Goal: Understand process/instructions: Learn how to perform a task or action

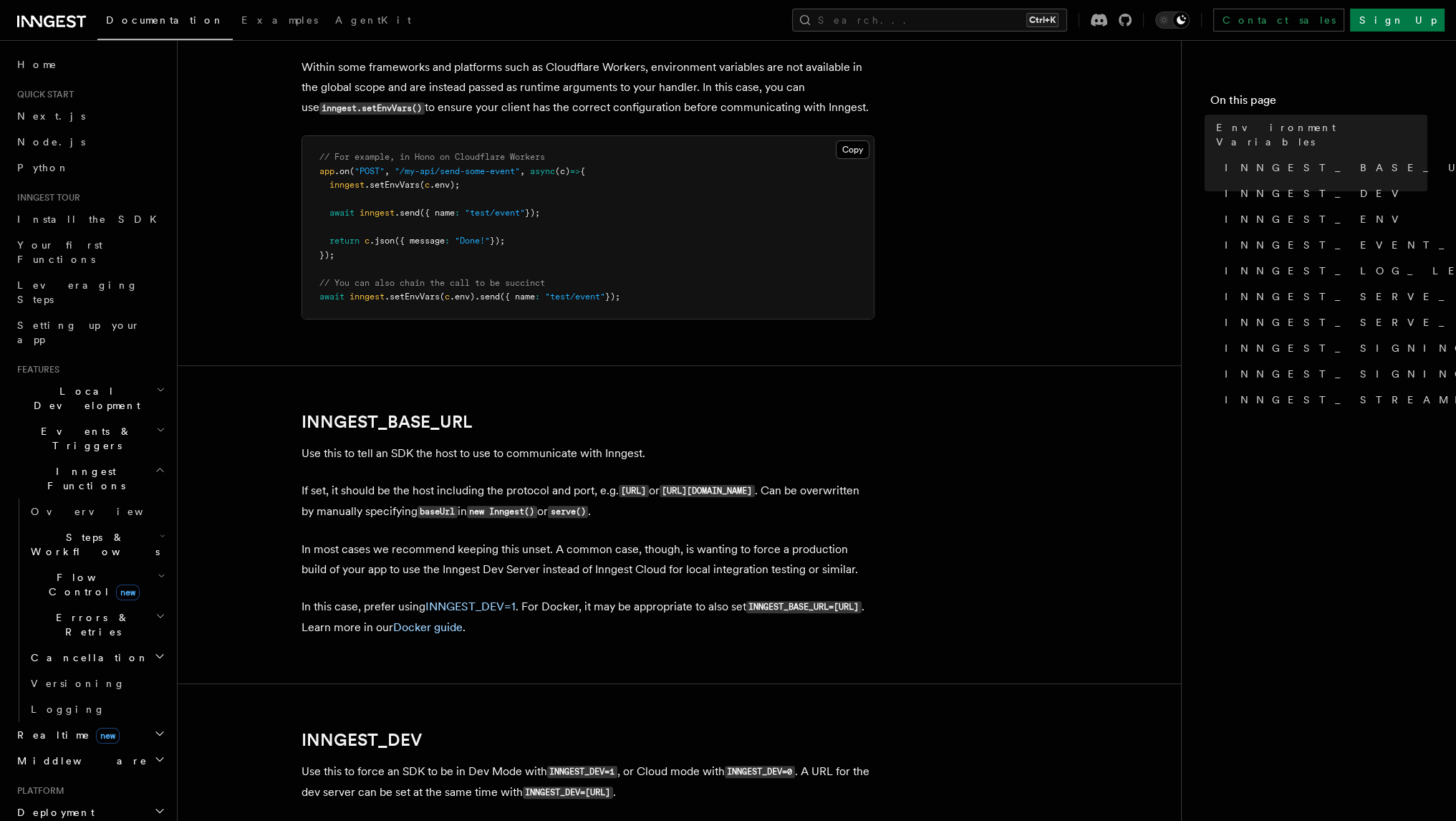
scroll to position [788, 0]
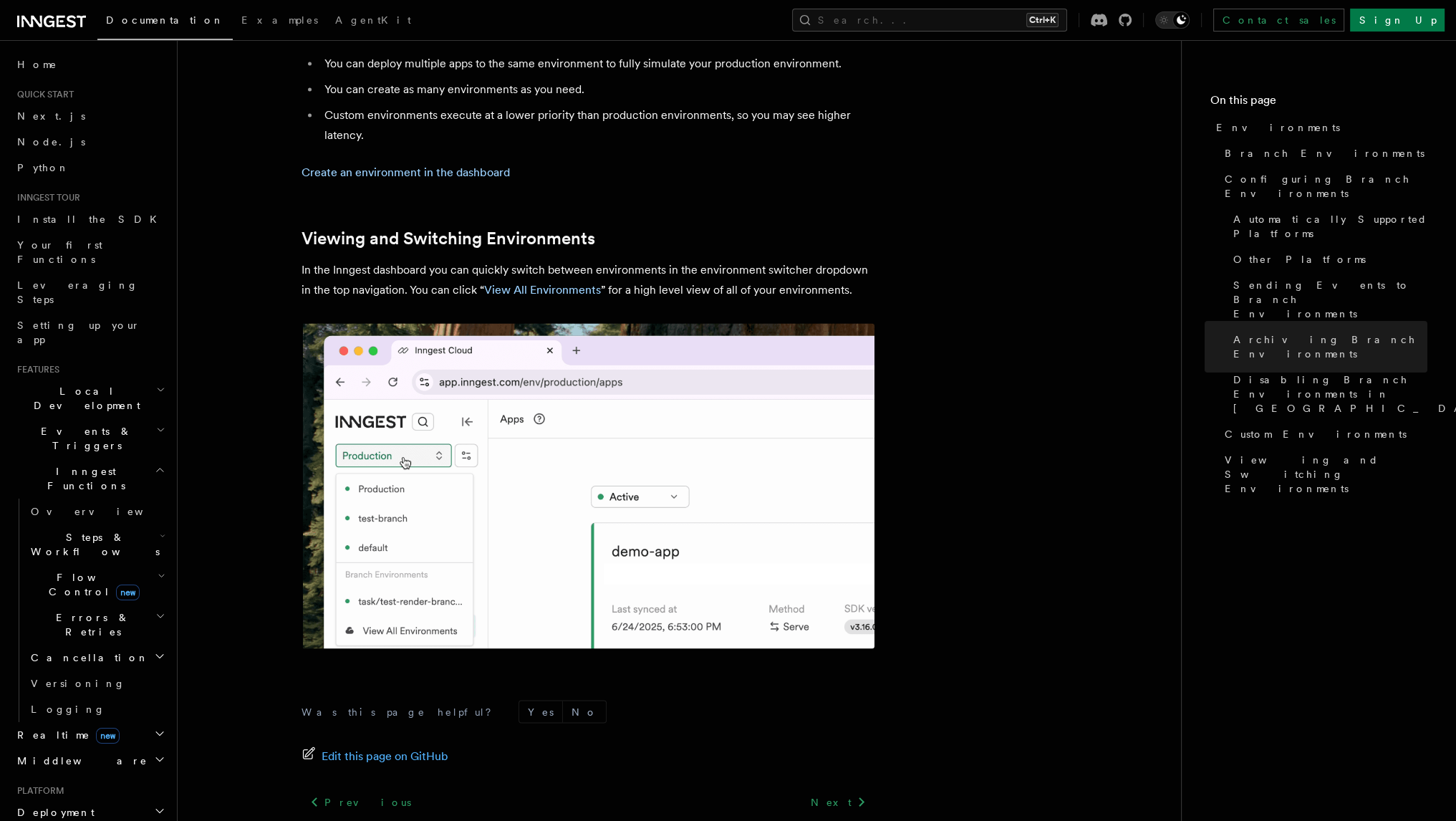
scroll to position [3217, 0]
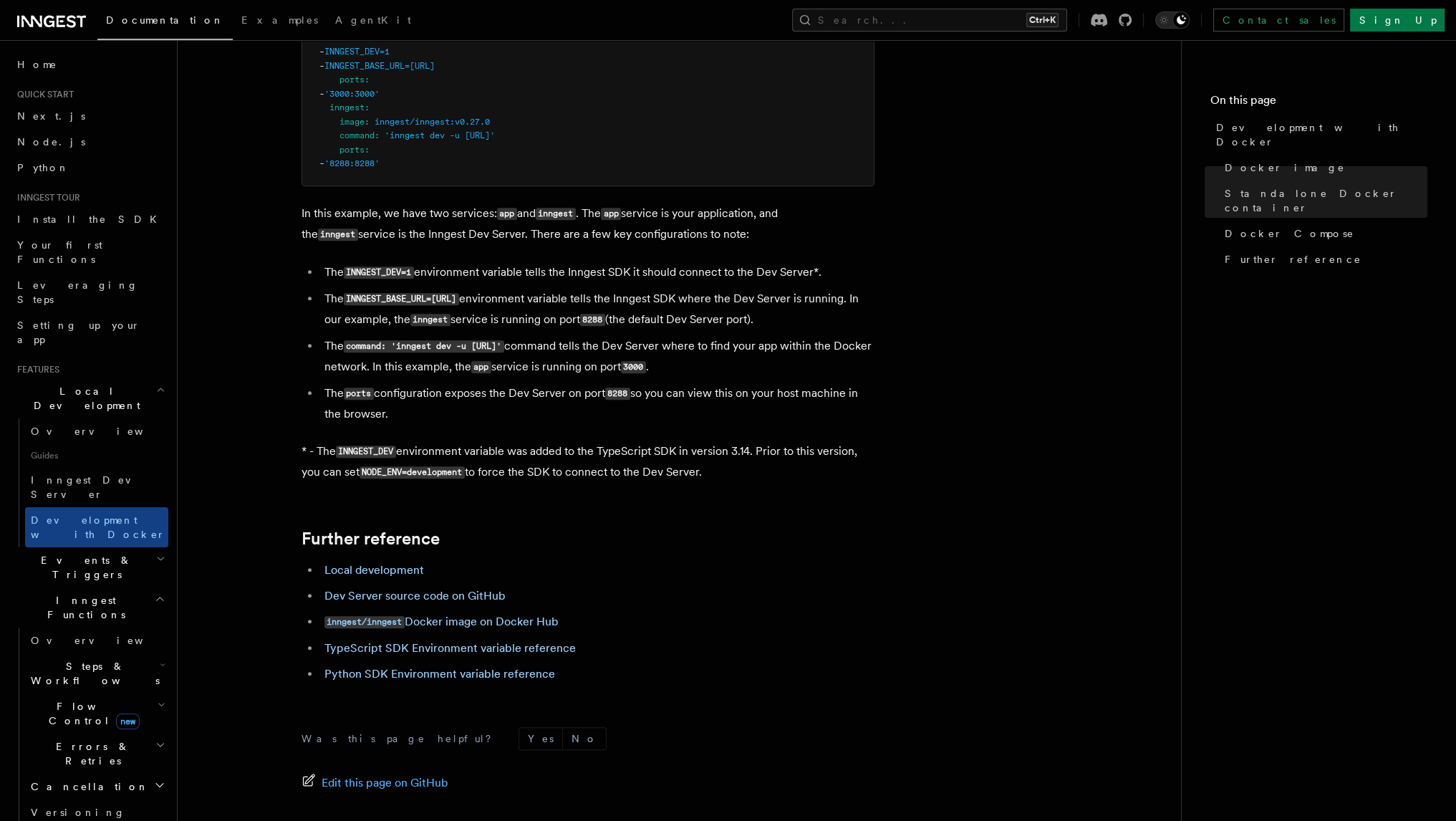
scroll to position [1146, 0]
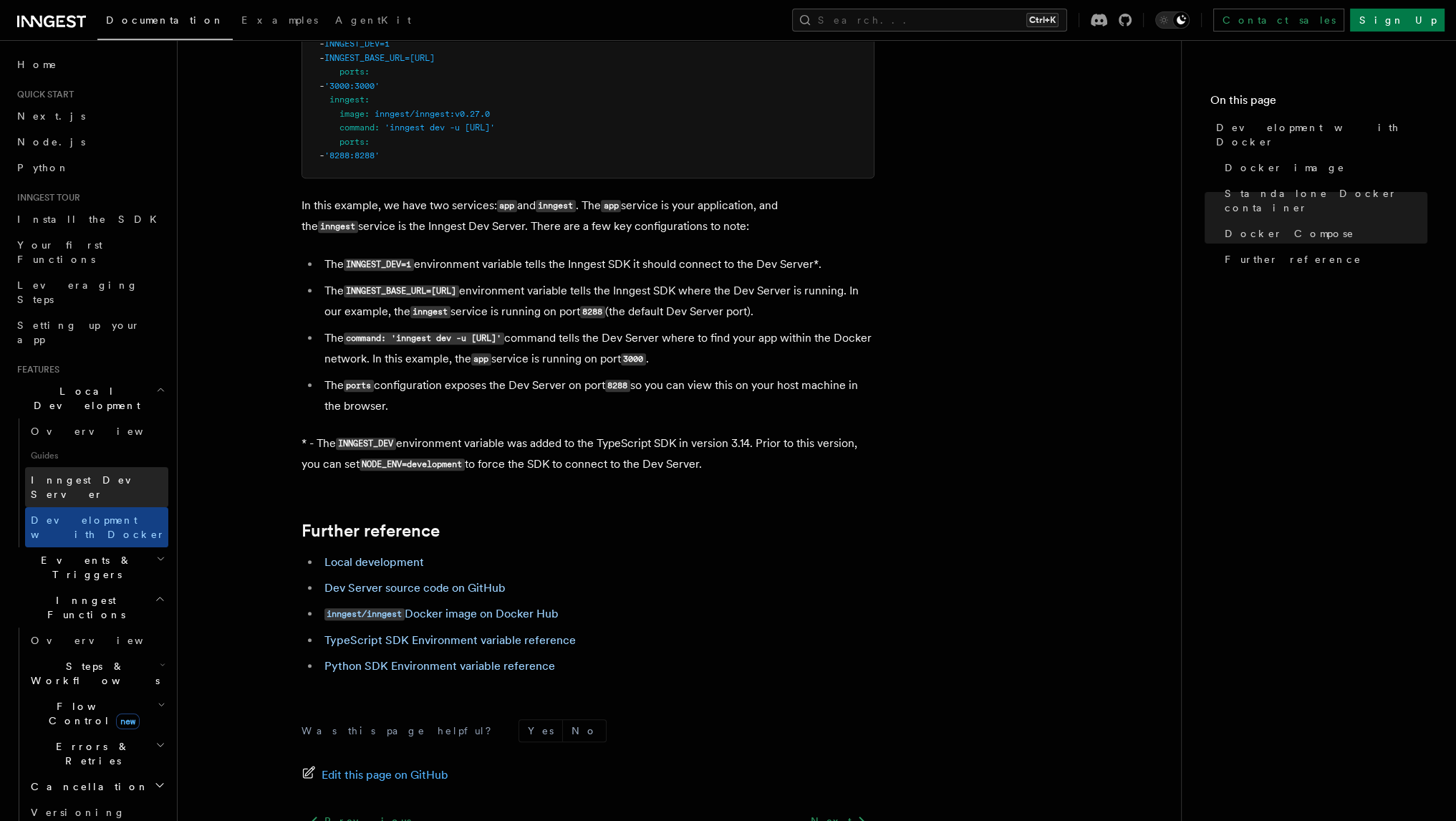
click at [98, 474] on span "Inngest Dev Server" at bounding box center [92, 487] width 123 height 26
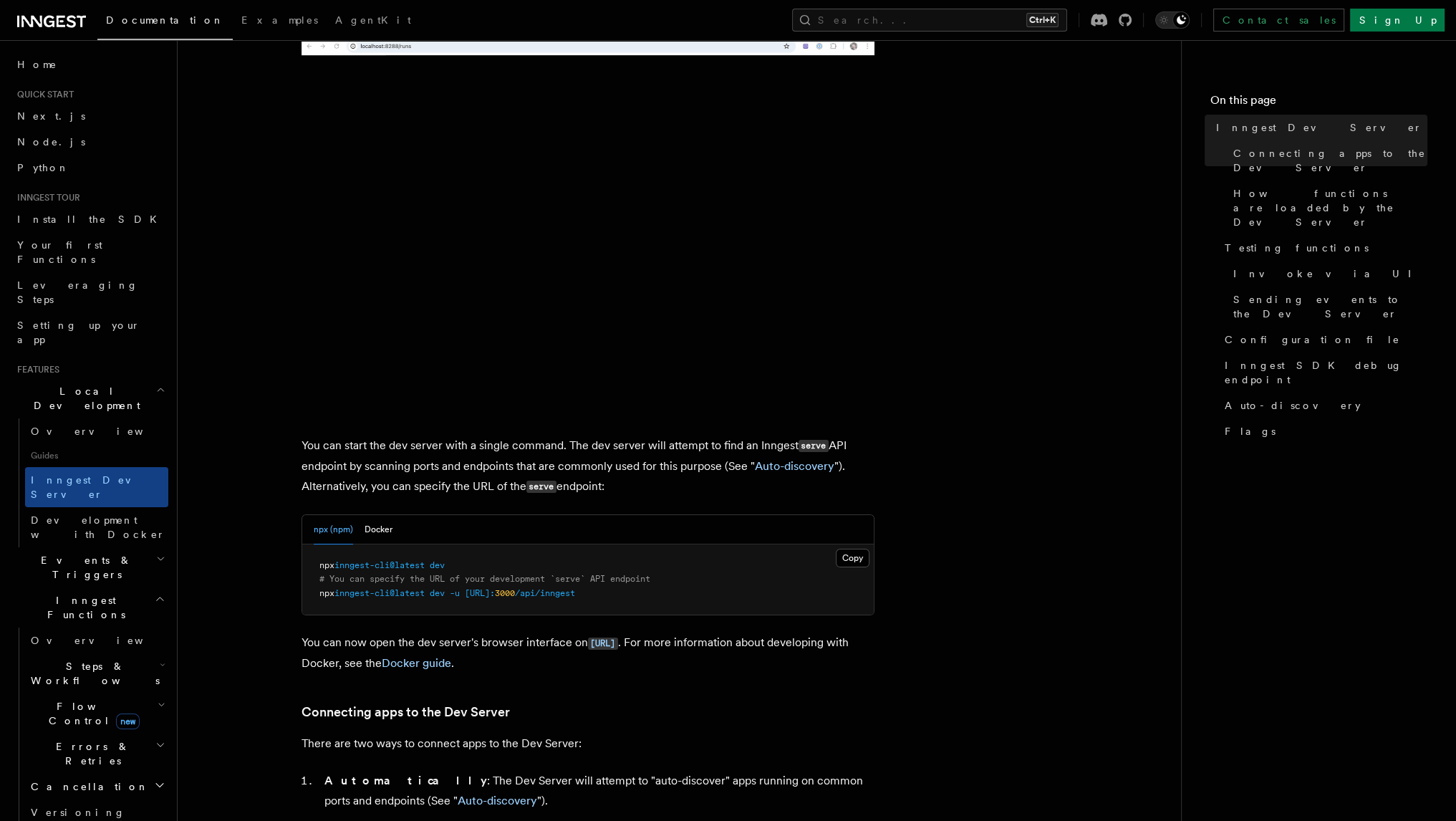
scroll to position [604, 0]
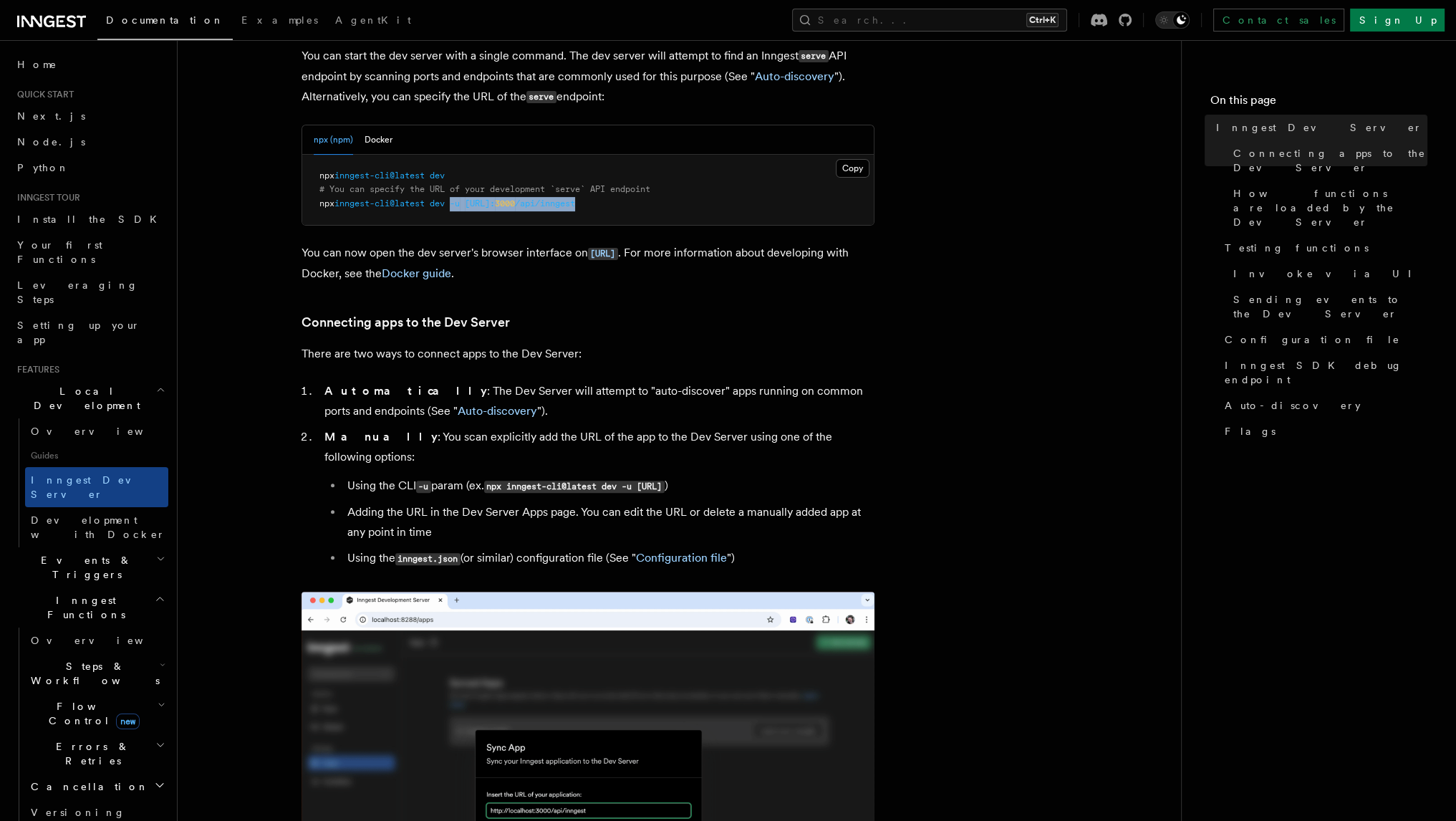
drag, startPoint x: 654, startPoint y: 205, endPoint x: 457, endPoint y: 206, distance: 197.0
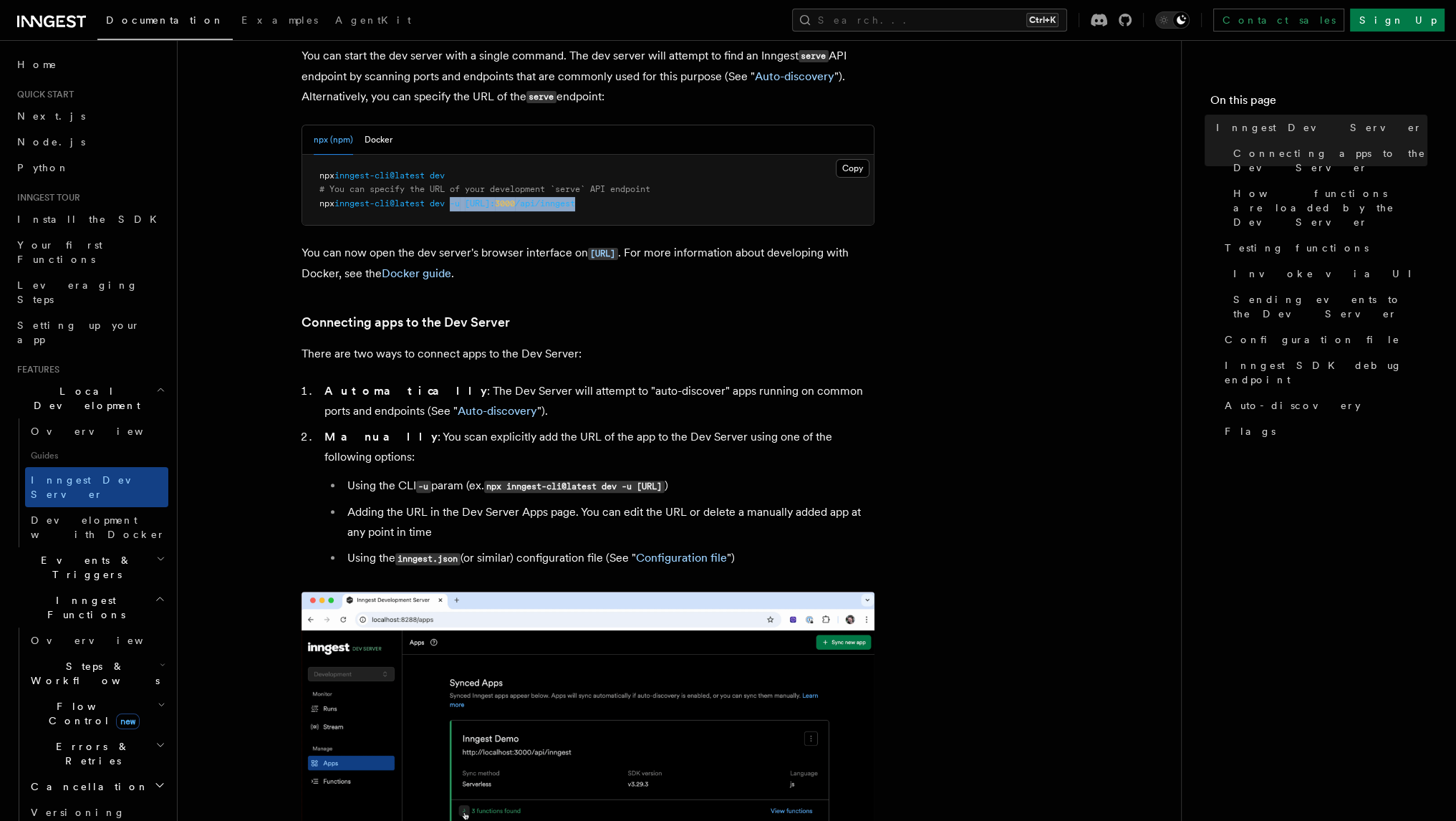
click at [457, 206] on pre "npx inngest-cli@latest dev # You can specify the URL of your development `serve…" at bounding box center [588, 190] width 572 height 71
copy span "-u [URL]: 3000 /api/inngest"
